Goal: Book appointment/travel/reservation

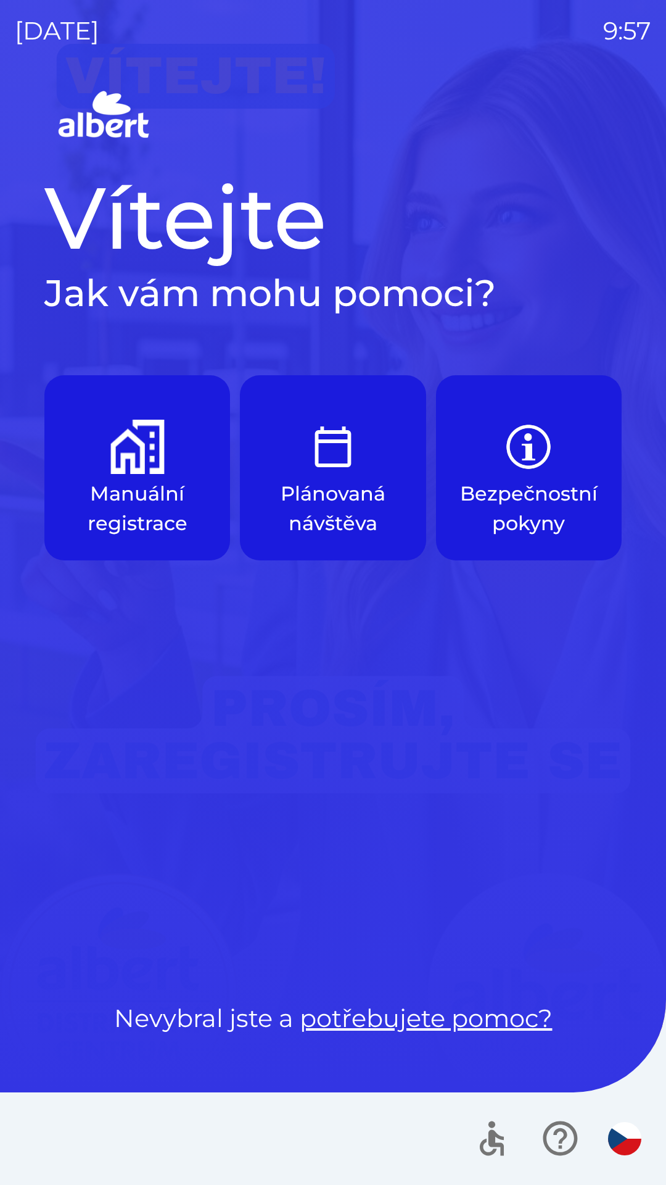
click at [127, 458] on img "button" at bounding box center [137, 447] width 54 height 54
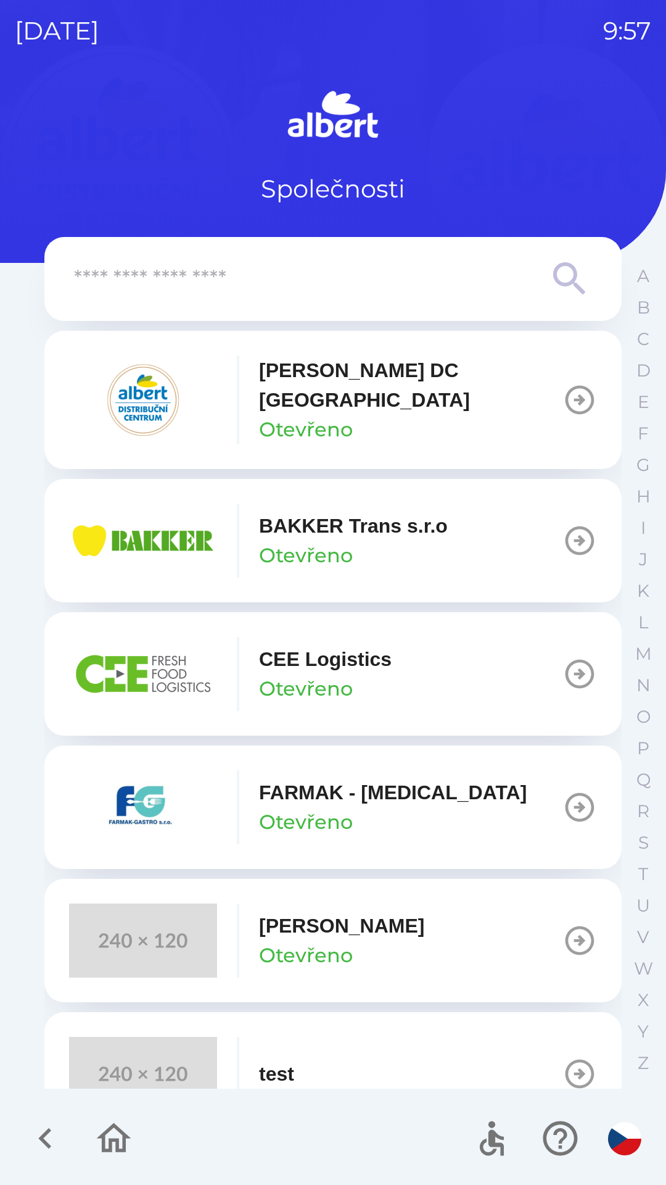
click at [225, 391] on div "[PERSON_NAME] DC [GEOGRAPHIC_DATA] Otevřeno" at bounding box center [316, 399] width 494 height 89
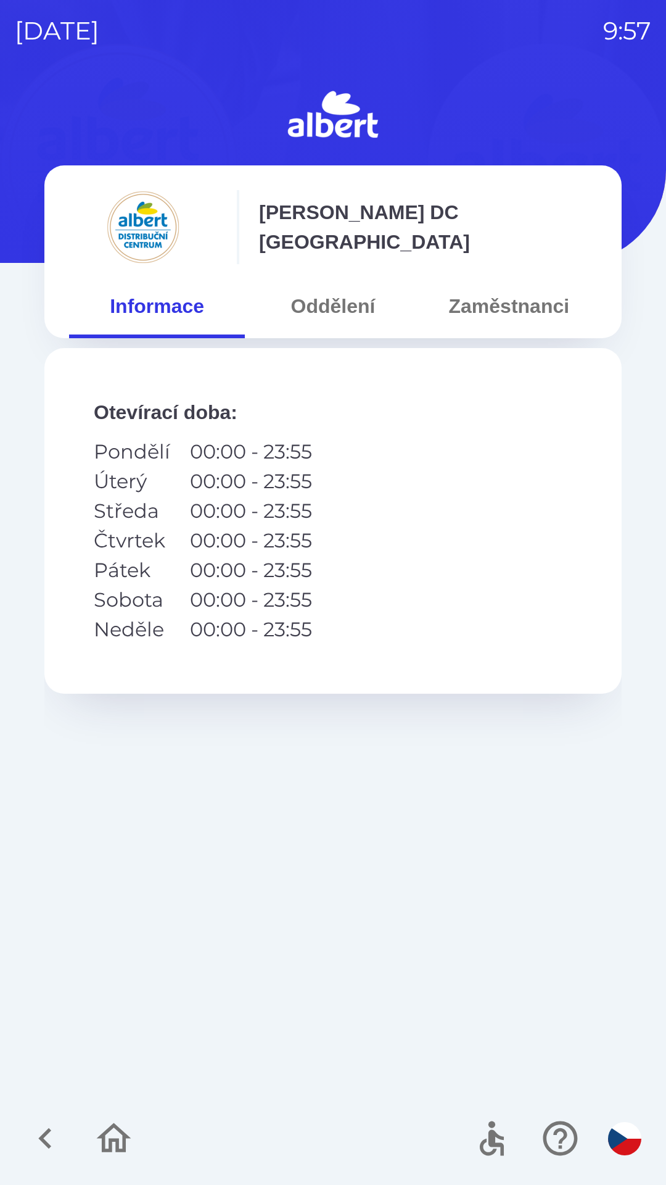
click at [340, 313] on button "Oddělení" at bounding box center [333, 306] width 176 height 44
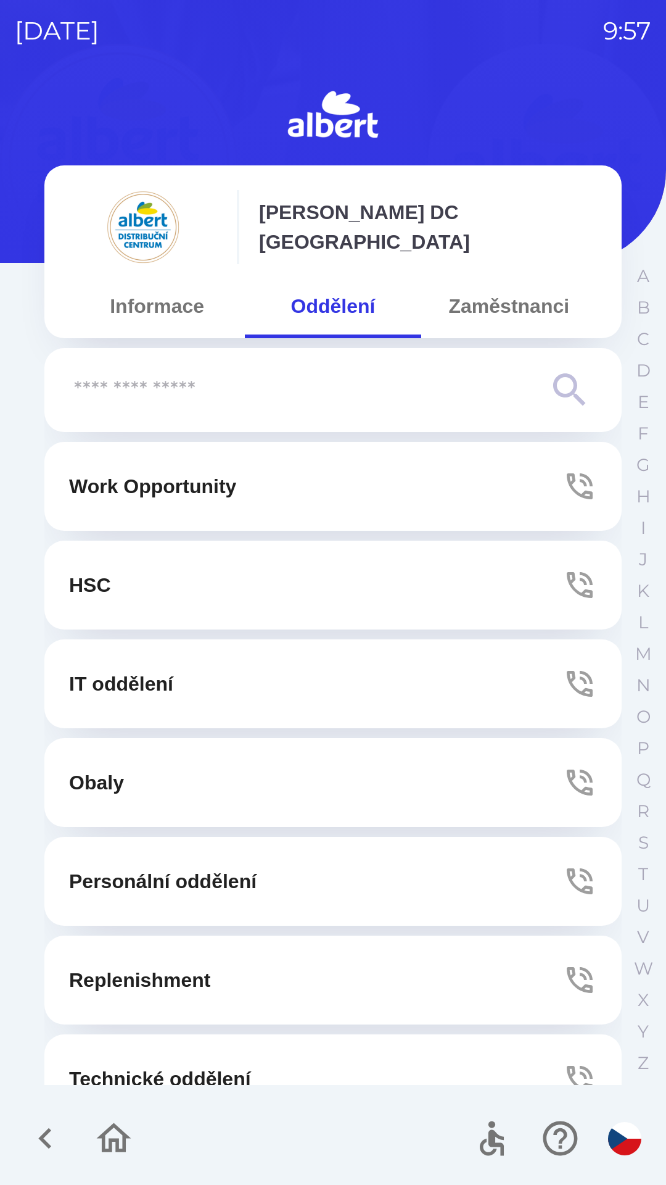
click at [138, 891] on p "Personální oddělení" at bounding box center [163, 881] width 188 height 30
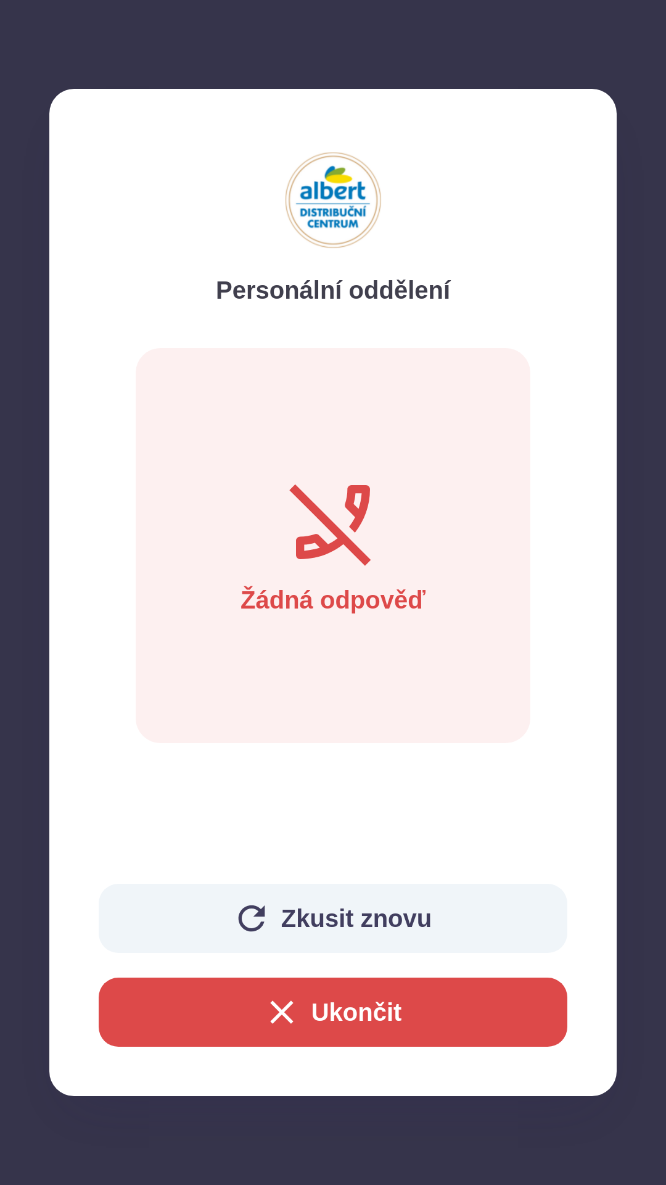
click at [221, 1034] on button "Ukončit" at bounding box center [333, 1012] width 469 height 69
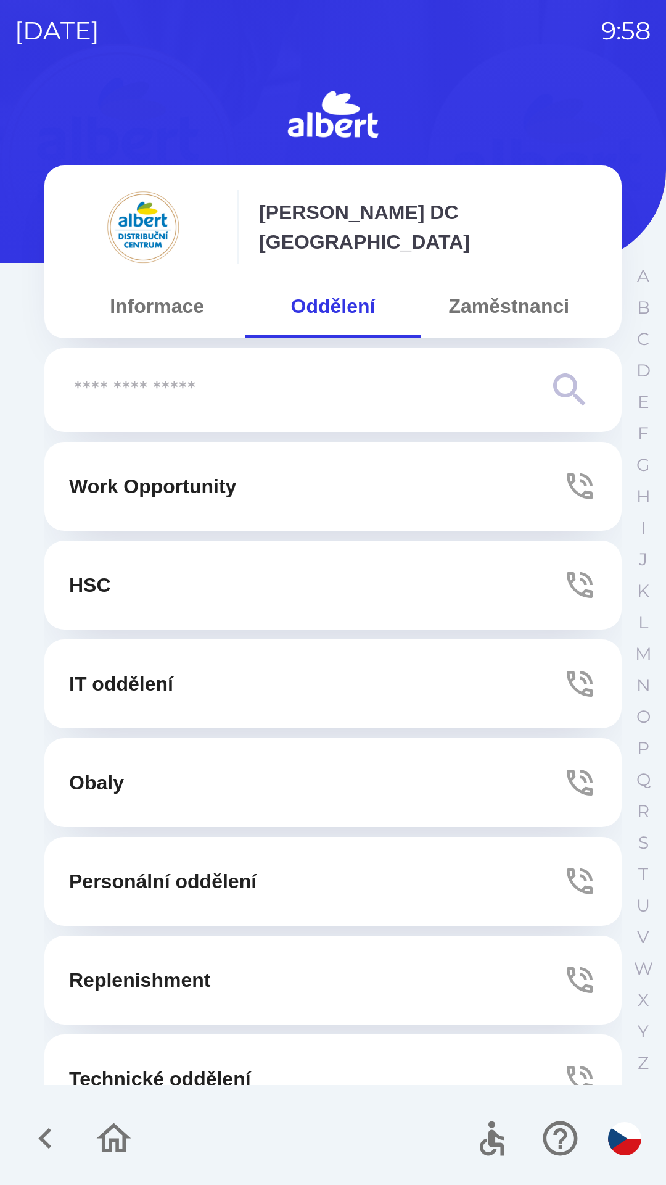
click at [260, 959] on button "Replenishment" at bounding box center [333, 980] width 578 height 89
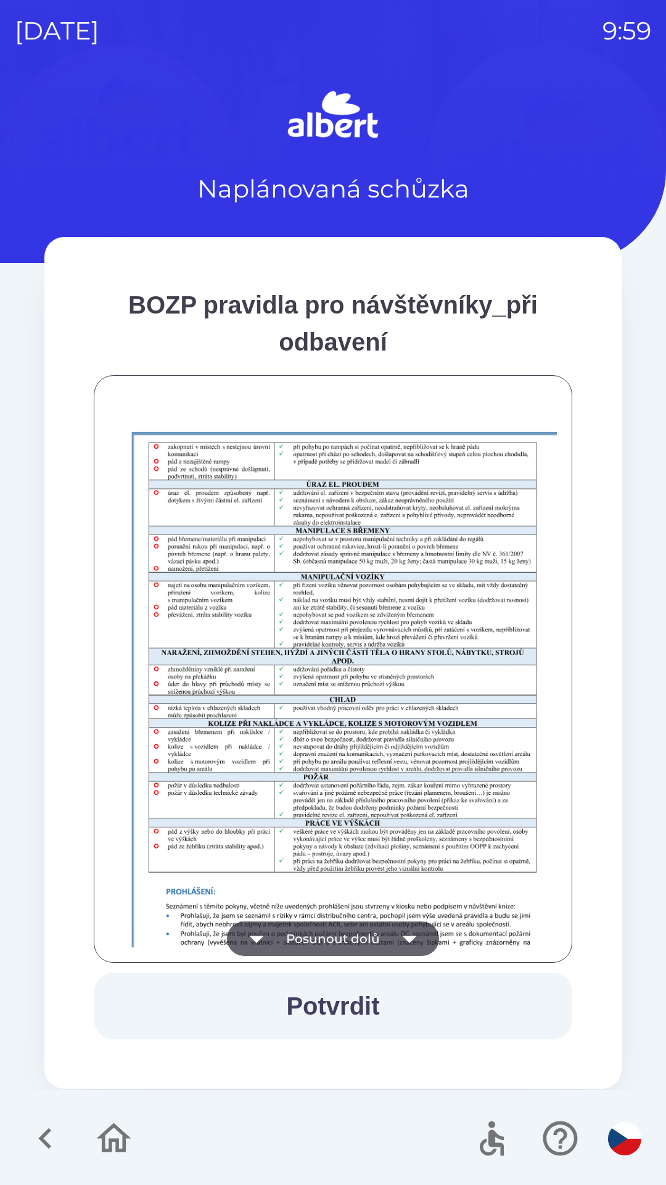
scroll to position [866, 0]
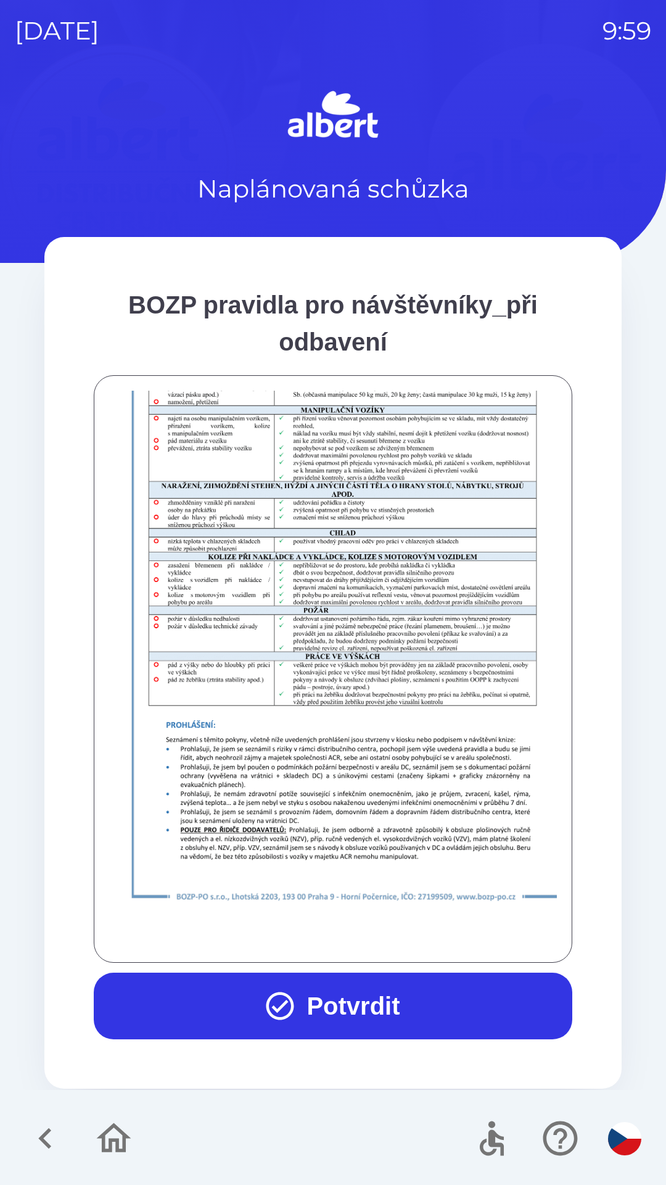
click at [341, 1006] on button "Potvrdit" at bounding box center [333, 1006] width 479 height 67
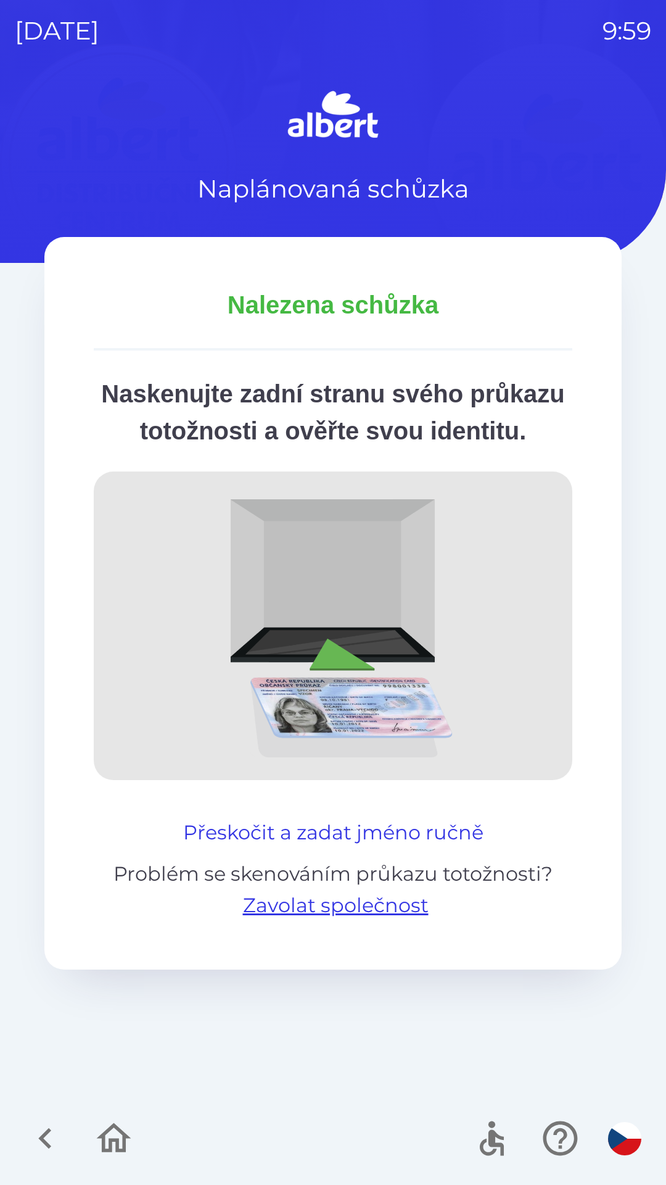
click at [253, 847] on button "Přeskočit a zadat jméno ručně" at bounding box center [333, 833] width 310 height 30
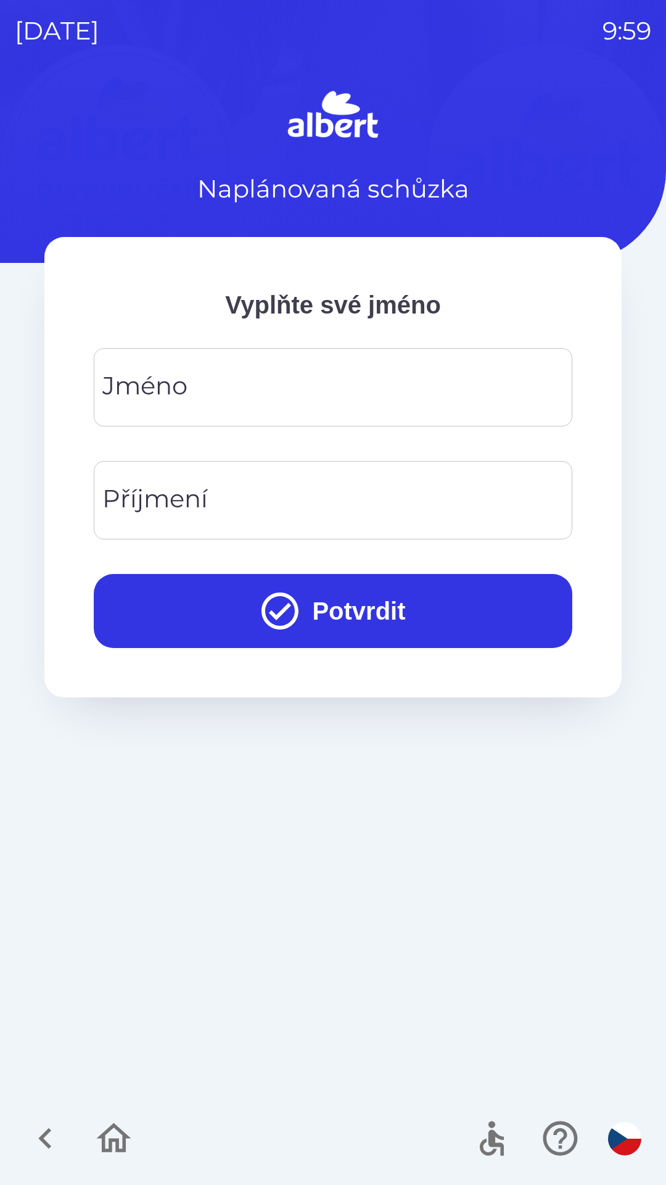
click at [202, 395] on input "Jméno" at bounding box center [333, 387] width 449 height 49
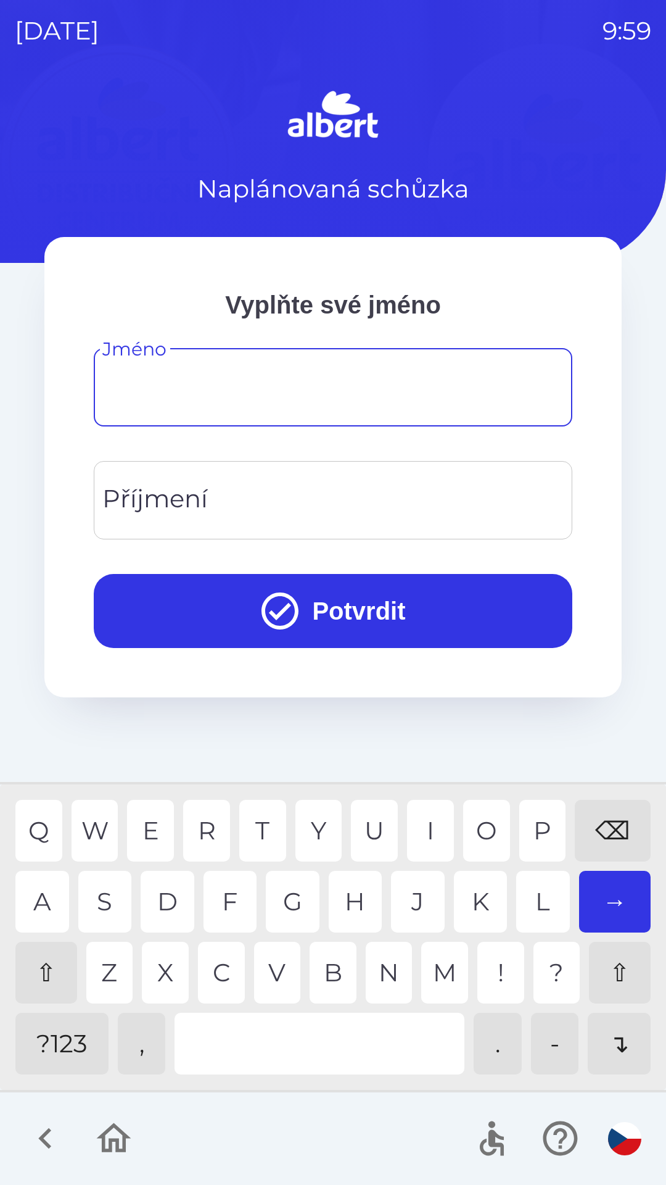
click at [32, 970] on div "⇧" at bounding box center [46, 973] width 62 height 62
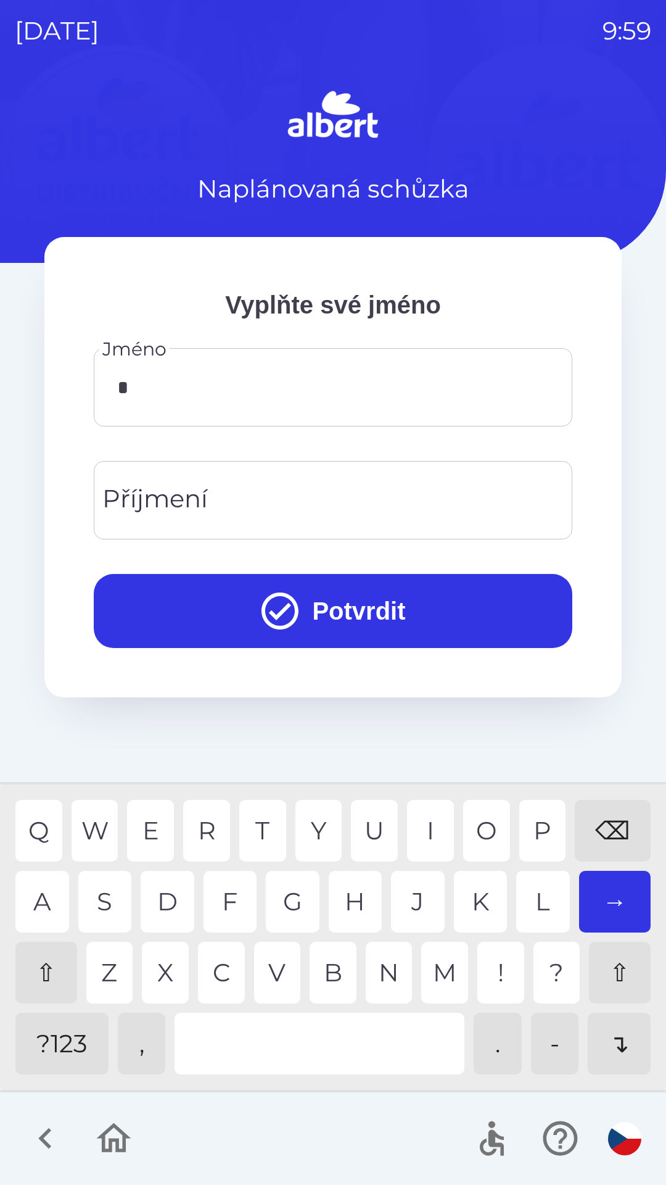
click at [397, 897] on div "J" at bounding box center [418, 902] width 54 height 62
click at [40, 895] on div "A" at bounding box center [42, 902] width 54 height 62
click at [488, 829] on div "O" at bounding box center [486, 831] width 47 height 62
click at [527, 895] on div "L" at bounding box center [544, 902] width 54 height 62
type input "********"
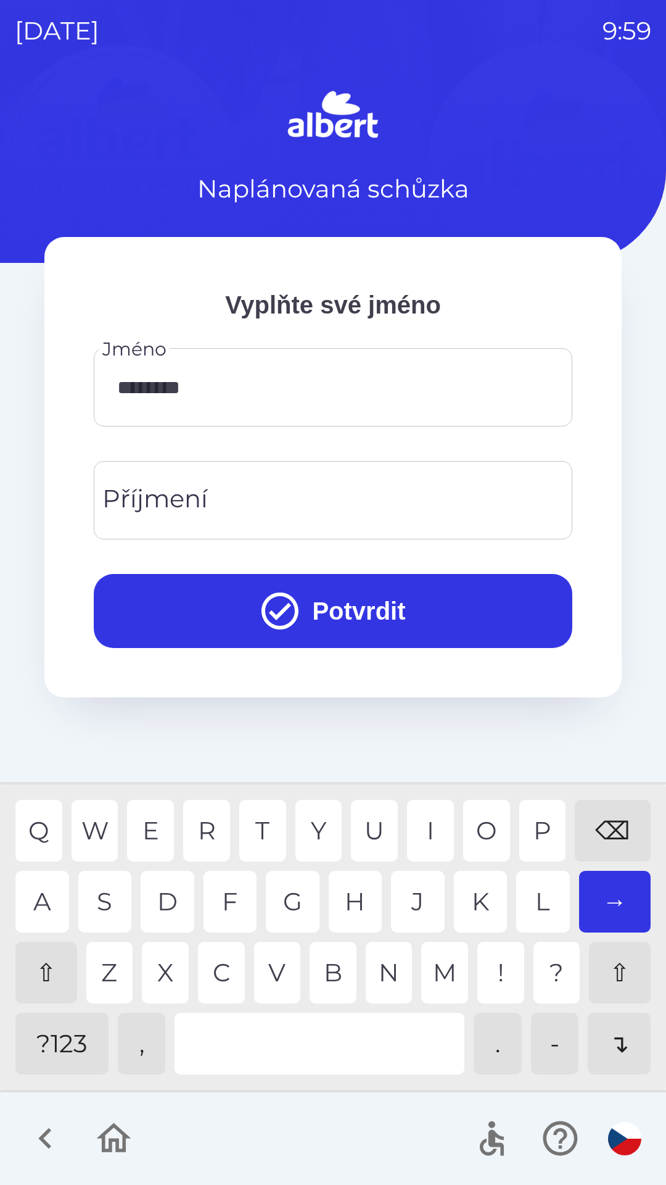
click at [260, 492] on input "Příjmení" at bounding box center [333, 500] width 449 height 49
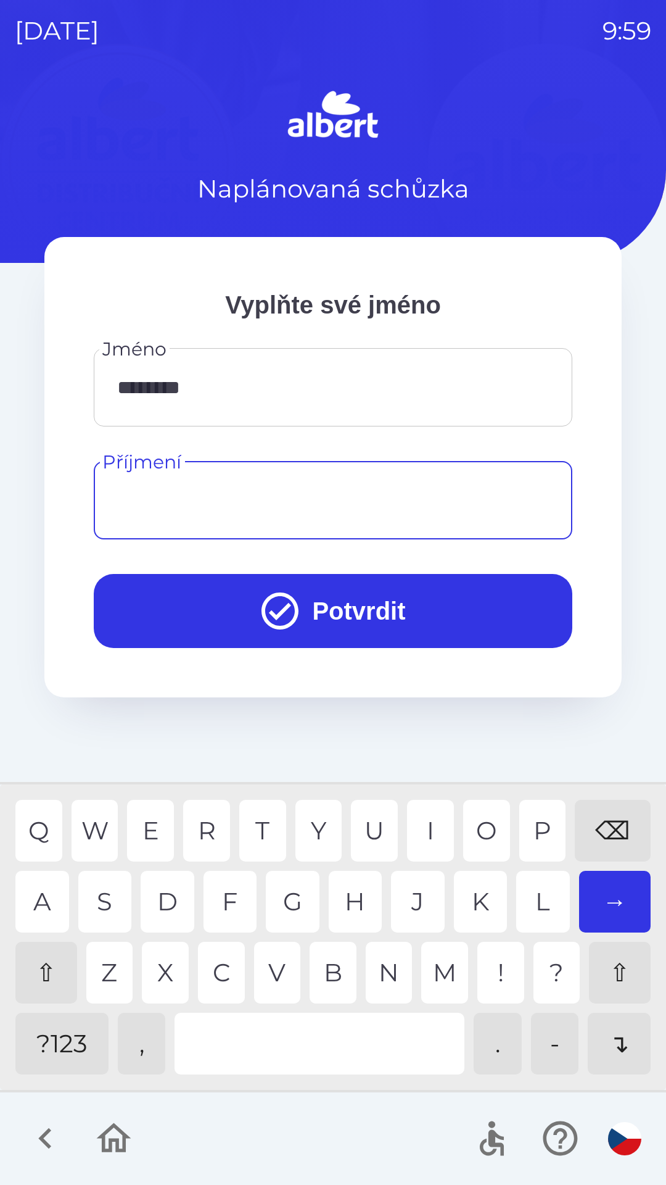
click at [33, 962] on div "⇧" at bounding box center [46, 973] width 62 height 62
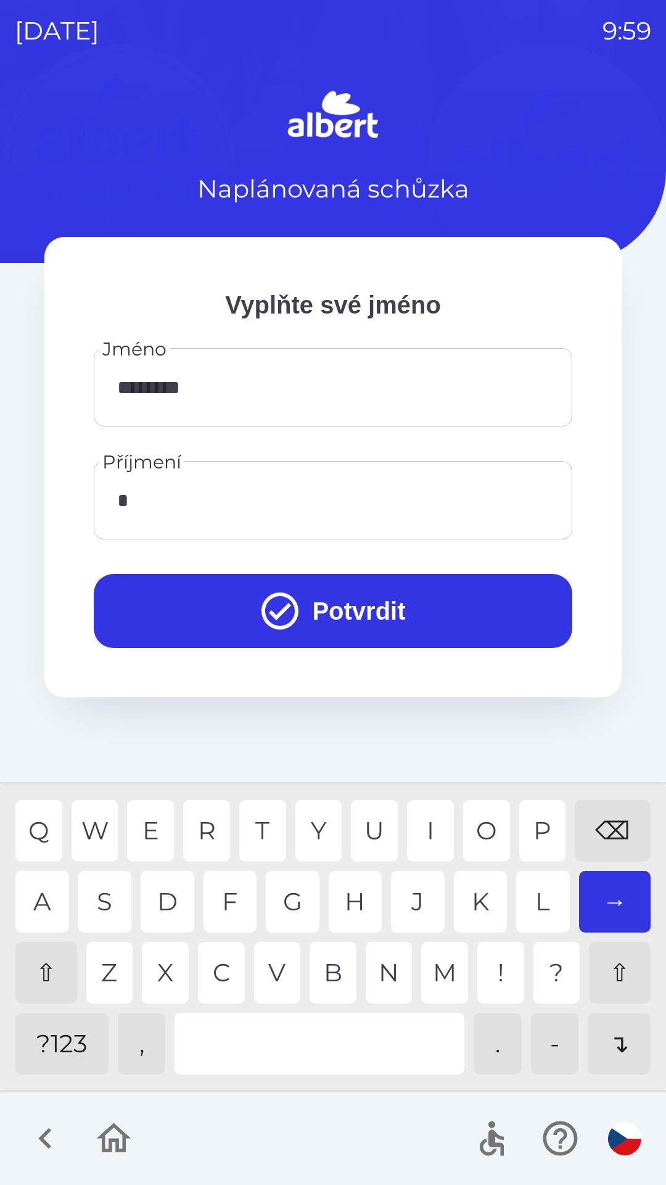
click at [272, 808] on div "T" at bounding box center [262, 831] width 47 height 62
click at [33, 967] on div "⇧" at bounding box center [46, 973] width 62 height 62
click at [149, 821] on div "e" at bounding box center [150, 831] width 47 height 62
click at [241, 895] on div "f" at bounding box center [231, 902] width 54 height 62
click at [615, 834] on div "⌫" at bounding box center [613, 831] width 76 height 62
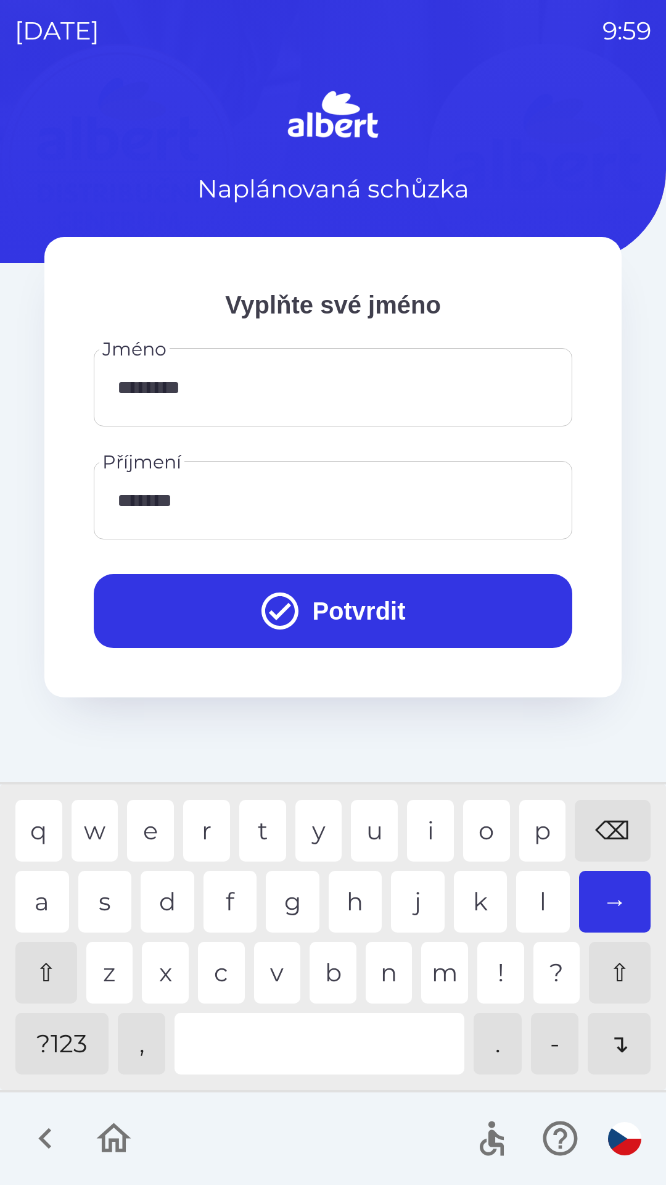
type input "******"
click at [340, 616] on button "Potvrdit" at bounding box center [333, 611] width 479 height 74
